Goal: Information Seeking & Learning: Learn about a topic

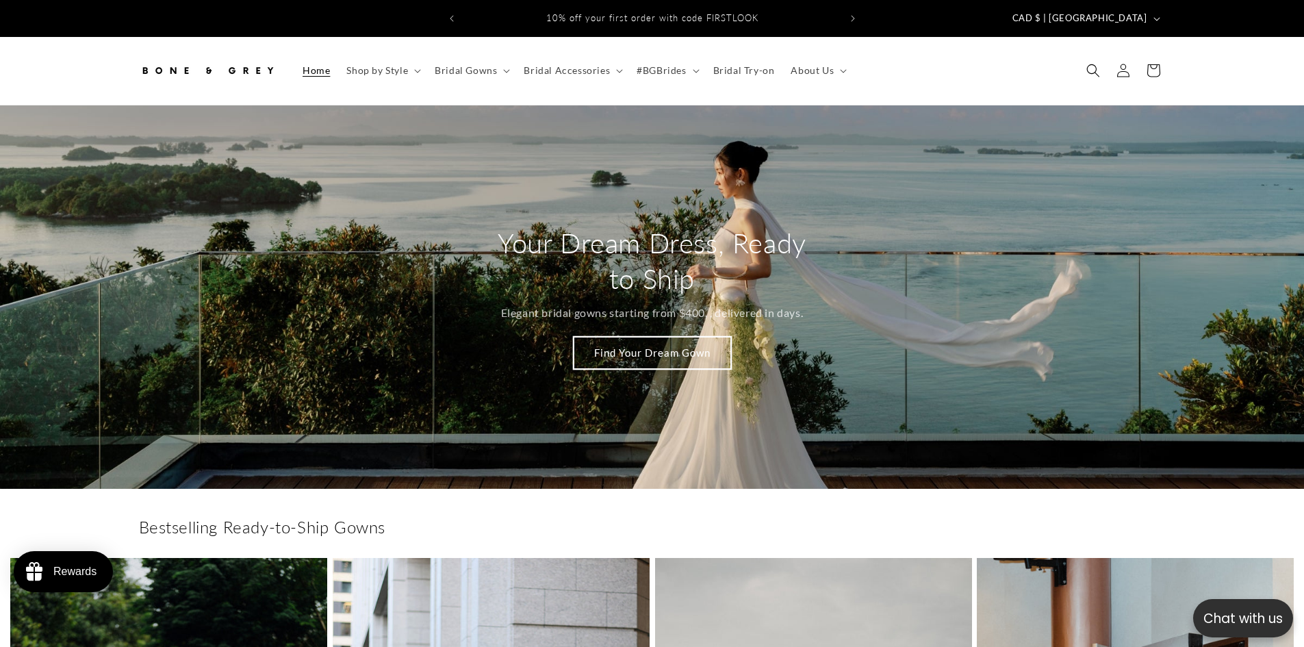
click at [674, 337] on link "Find Your Dream Gown" at bounding box center [652, 353] width 157 height 32
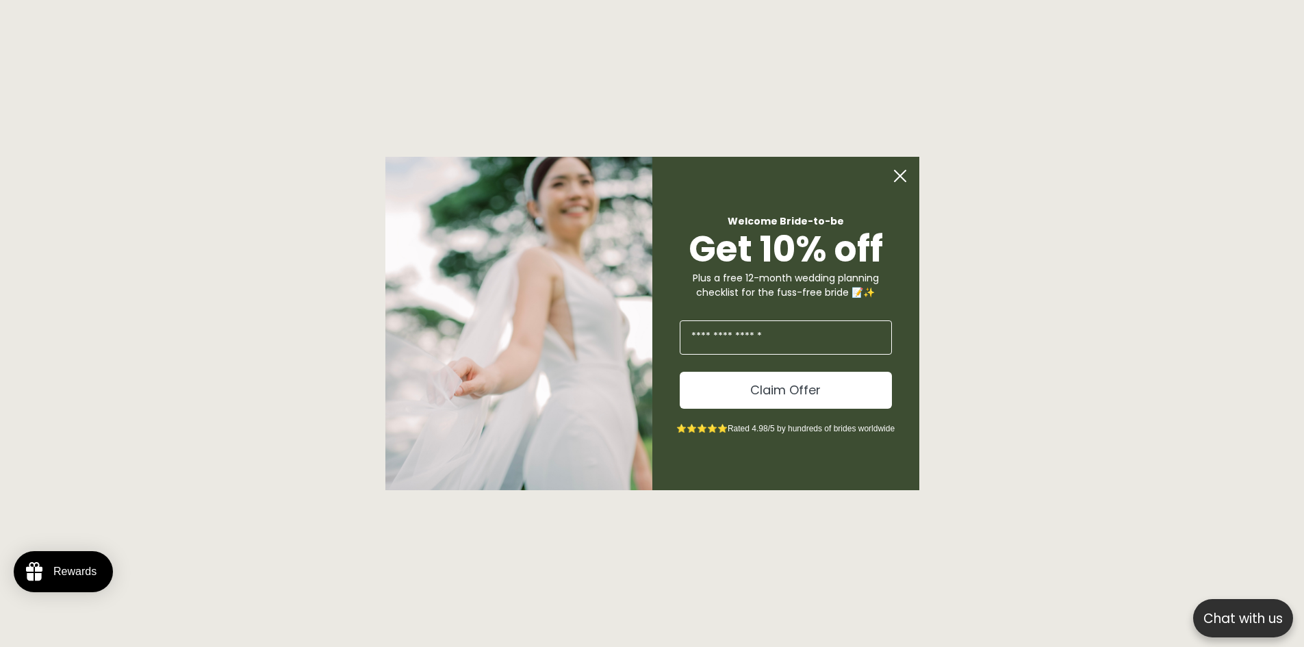
scroll to position [1875, 0]
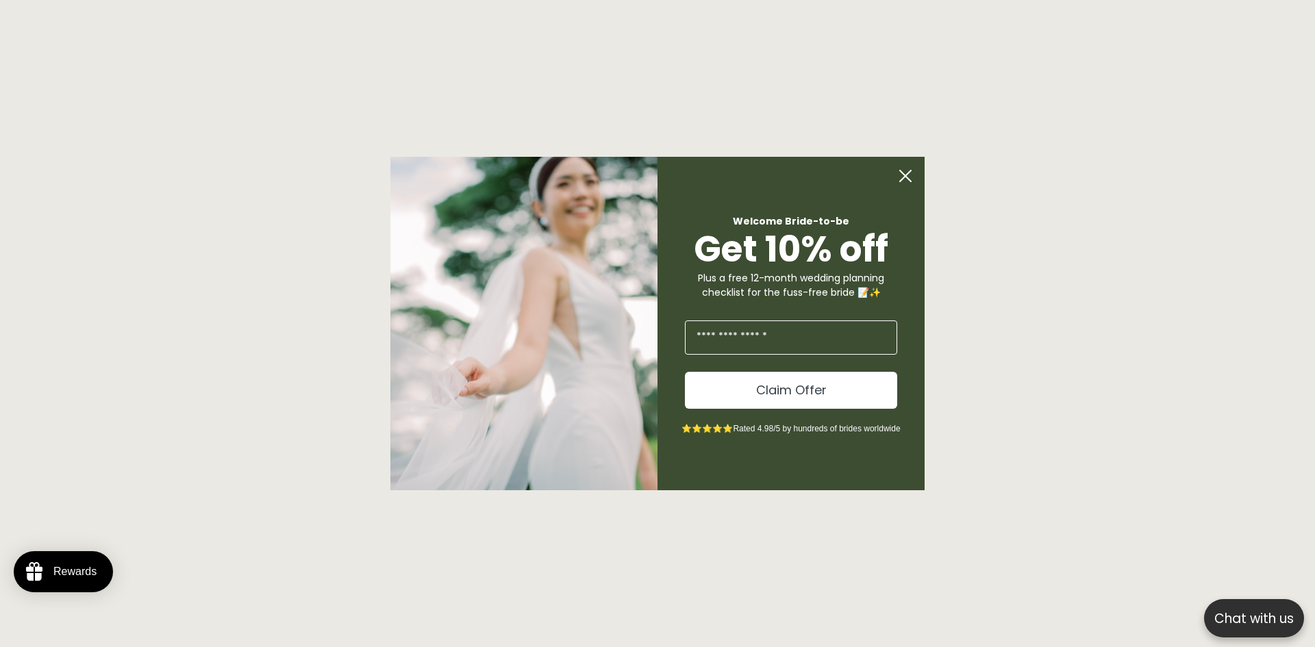
click at [897, 181] on circle "Close dialog" at bounding box center [905, 176] width 26 height 26
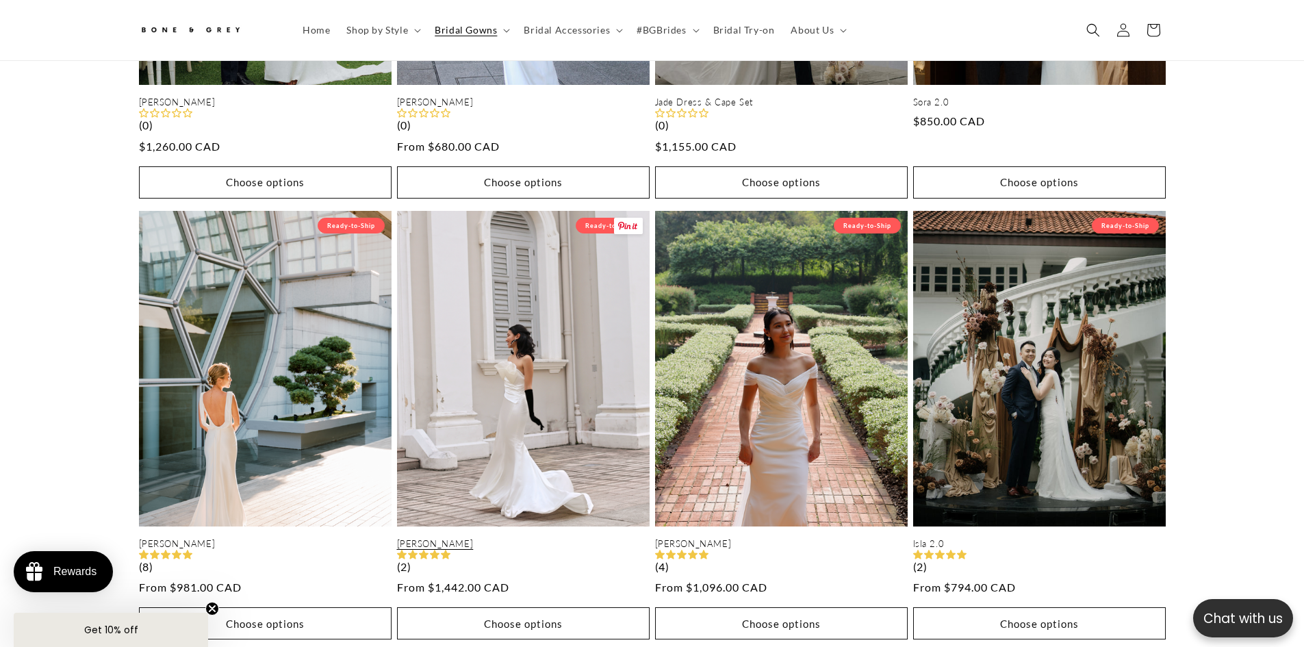
scroll to position [369, 0]
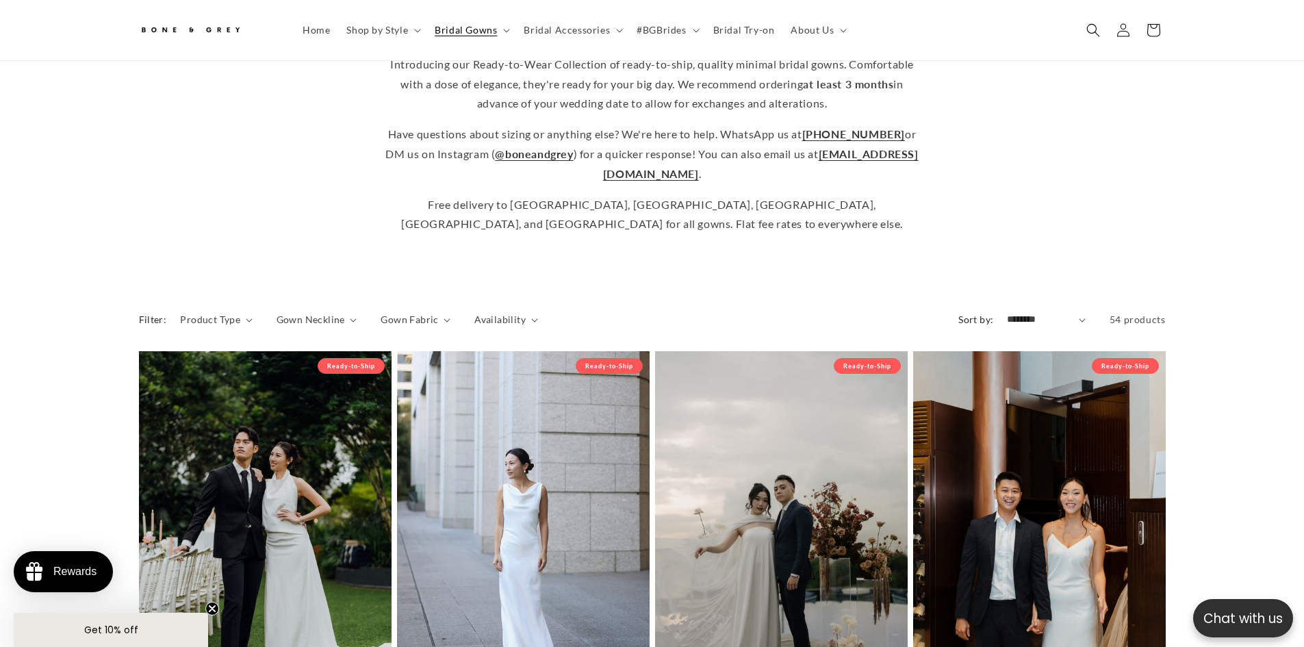
click at [726, 27] on span "Bridal Try-on" at bounding box center [744, 30] width 62 height 12
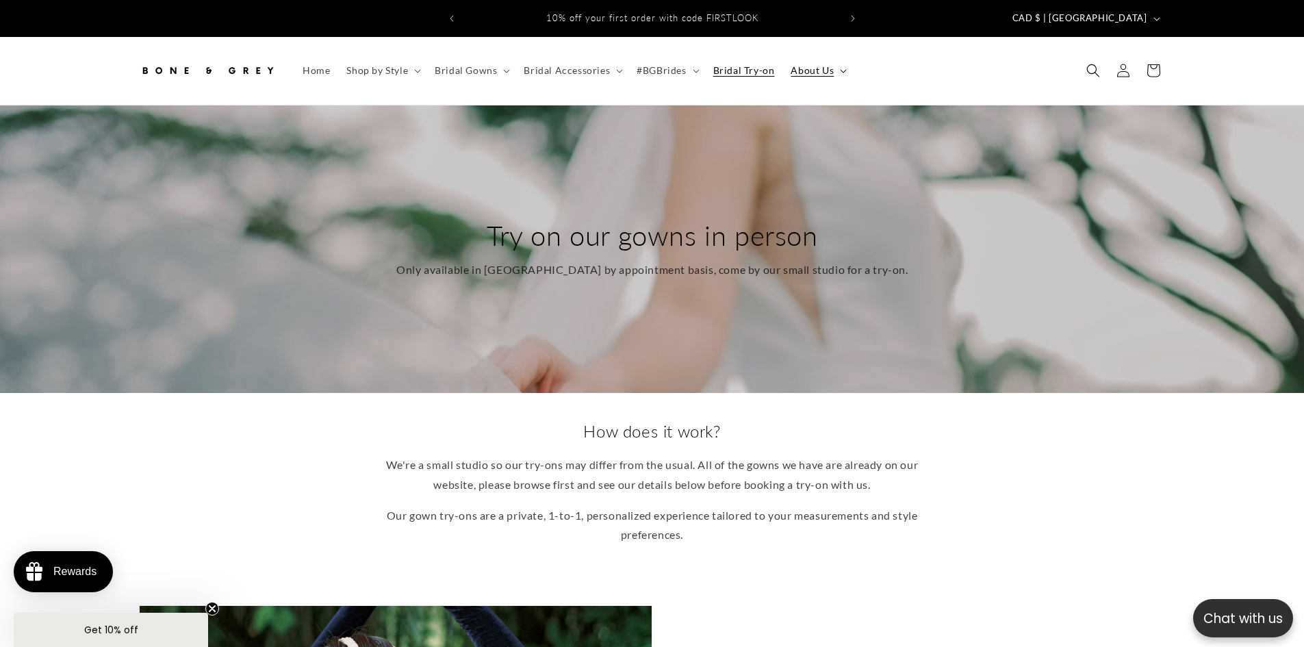
click at [836, 56] on summary "About Us" at bounding box center [818, 70] width 70 height 29
click at [616, 69] on icon at bounding box center [619, 71] width 7 height 4
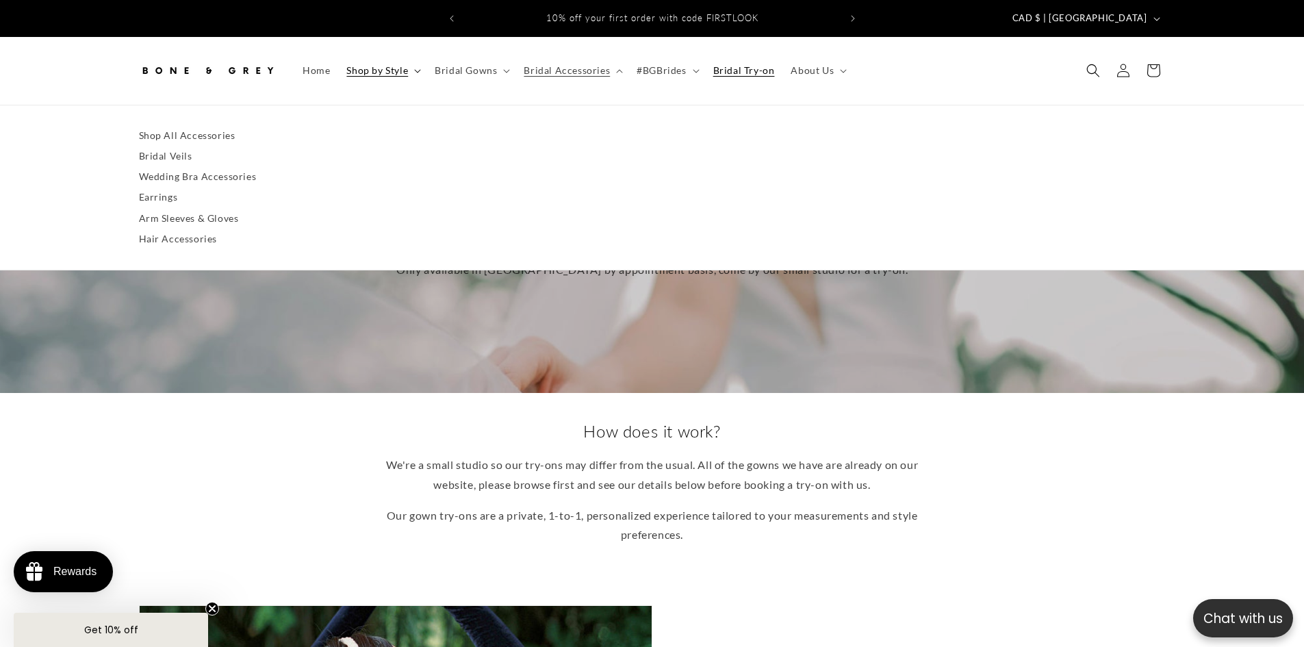
click at [418, 69] on icon at bounding box center [417, 71] width 7 height 4
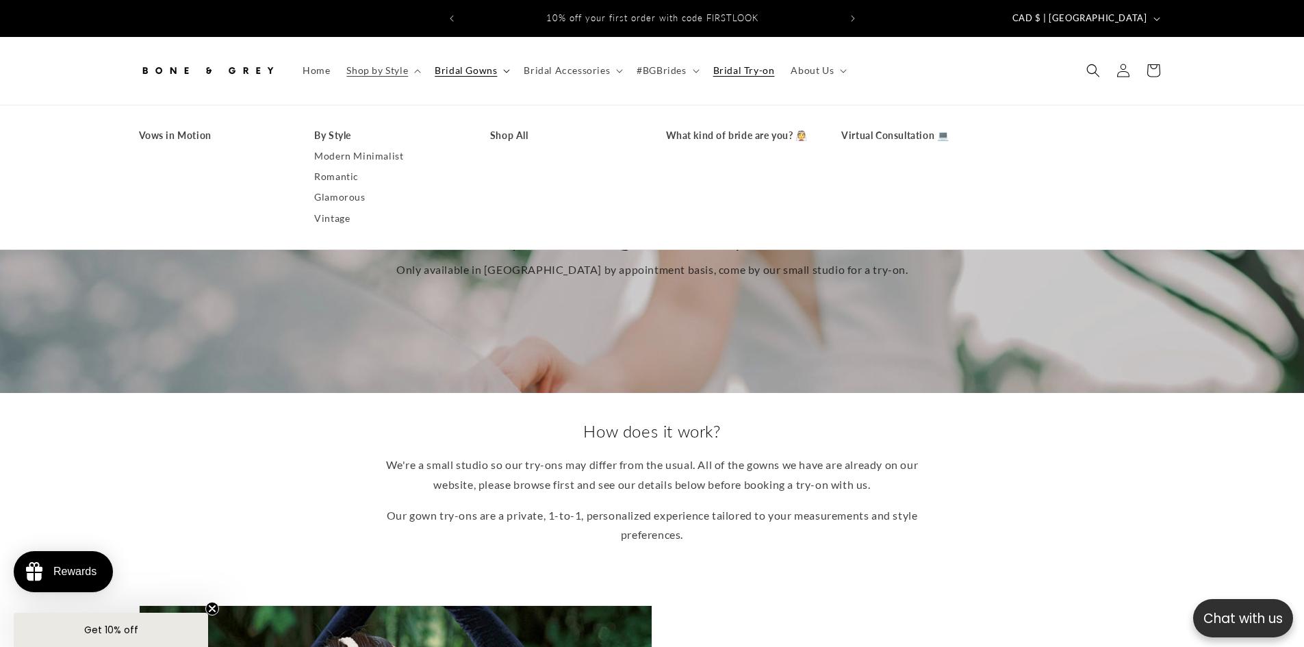
click at [505, 69] on icon at bounding box center [506, 71] width 7 height 4
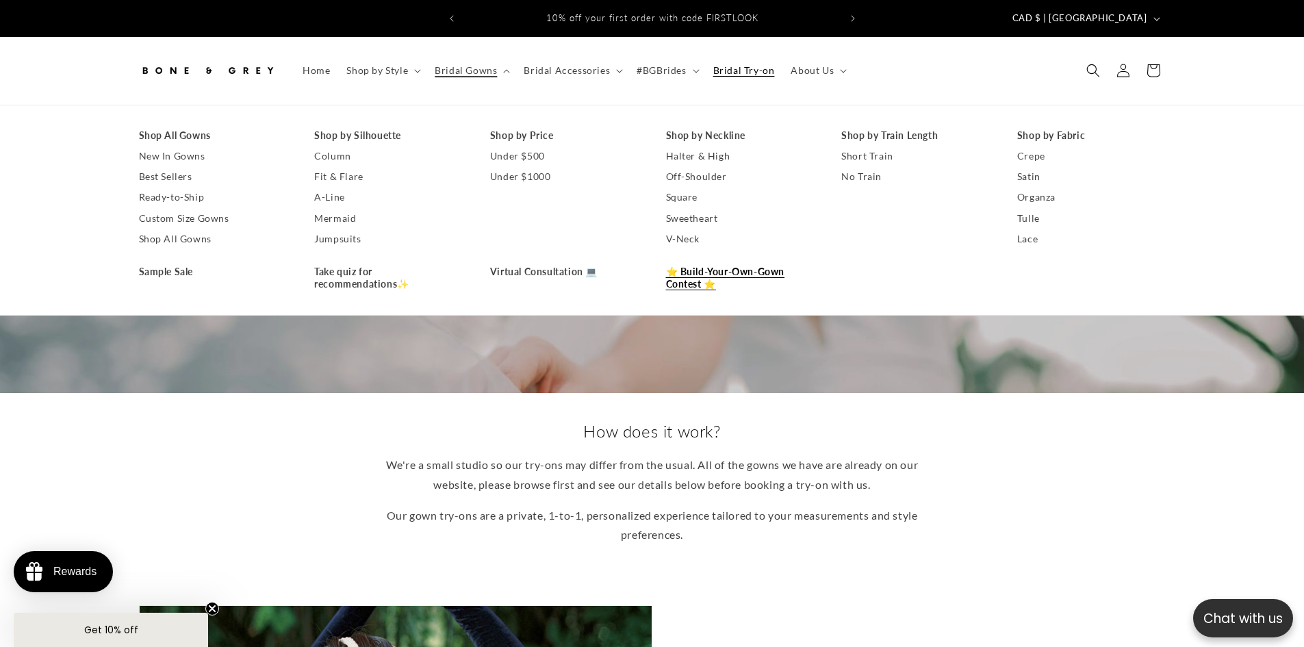
click at [699, 272] on link "⭐ Build-Your-Own-Gown Contest ⭐" at bounding box center [740, 278] width 149 height 33
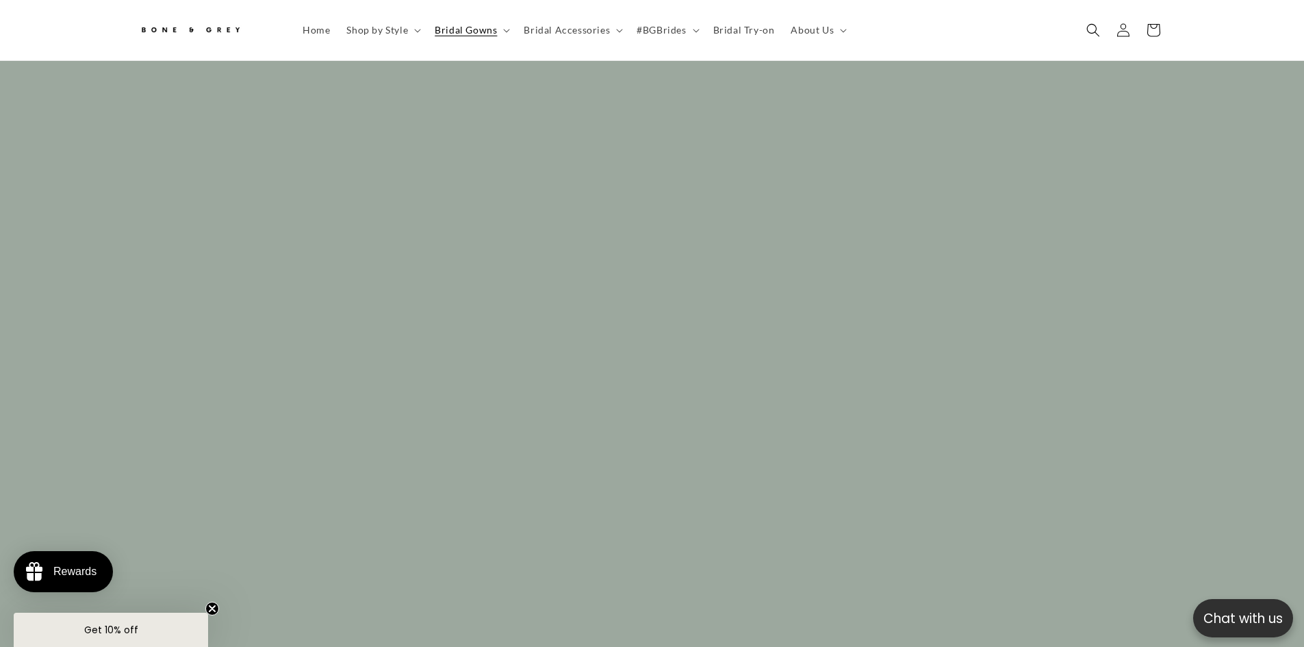
scroll to position [2714, 0]
